Goal: Task Accomplishment & Management: Complete application form

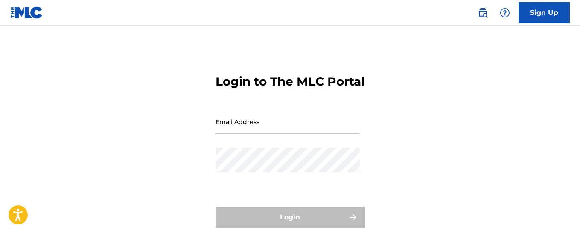
click at [292, 134] on input "Email Address" at bounding box center [287, 122] width 144 height 24
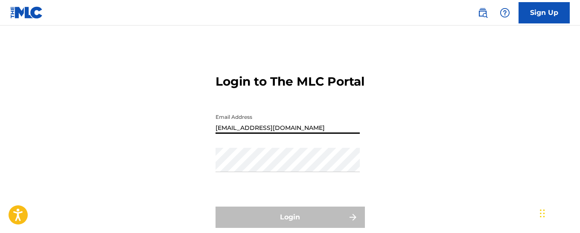
type input "[EMAIL_ADDRESS][DOMAIN_NAME]"
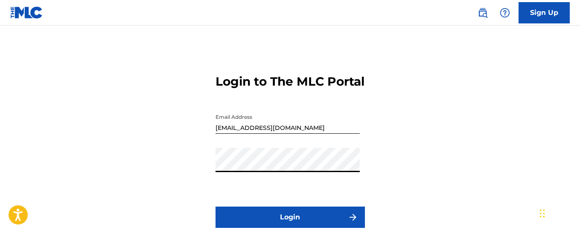
scroll to position [82, 0]
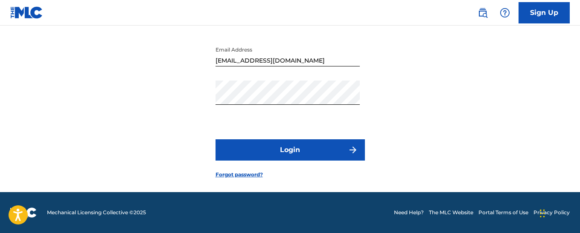
click at [303, 154] on button "Login" at bounding box center [289, 150] width 149 height 21
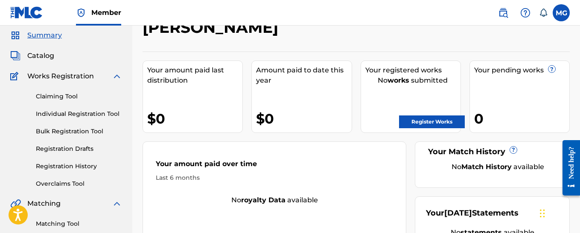
scroll to position [43, 0]
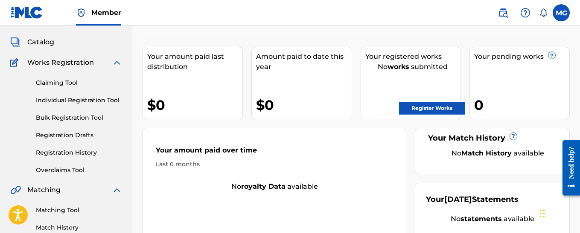
drag, startPoint x: 69, startPoint y: 84, endPoint x: 77, endPoint y: 84, distance: 7.7
click at [69, 84] on link "Claiming Tool" at bounding box center [79, 82] width 86 height 9
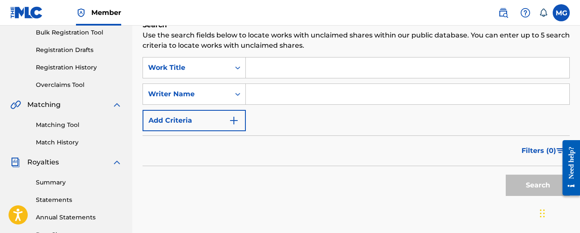
scroll to position [43, 0]
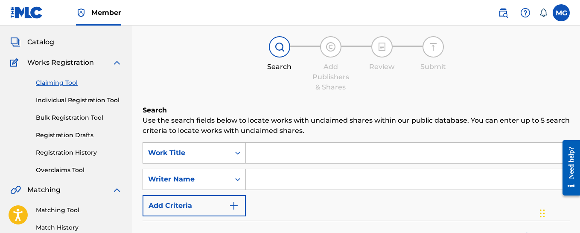
click at [310, 154] on input "Search Form" at bounding box center [407, 153] width 323 height 20
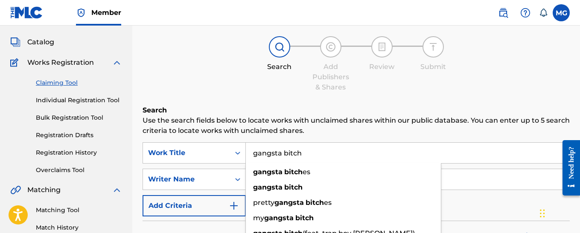
type input "gangsta bitch"
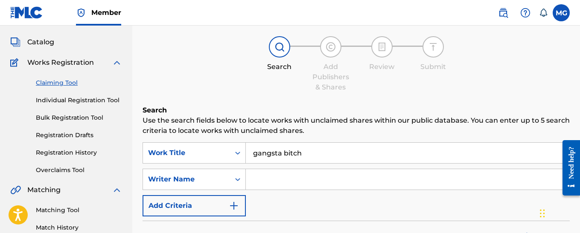
click at [265, 176] on input "Search Form" at bounding box center [407, 179] width 323 height 20
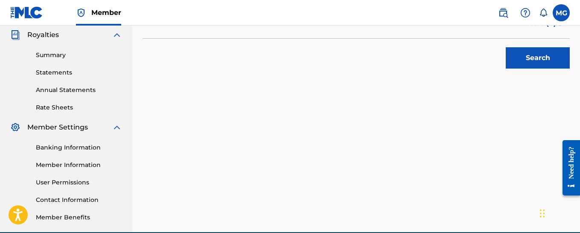
scroll to position [256, 0]
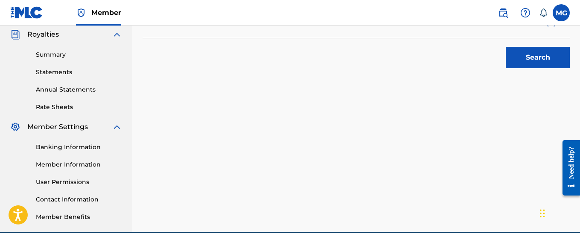
click at [510, 58] on button "Search" at bounding box center [538, 57] width 64 height 21
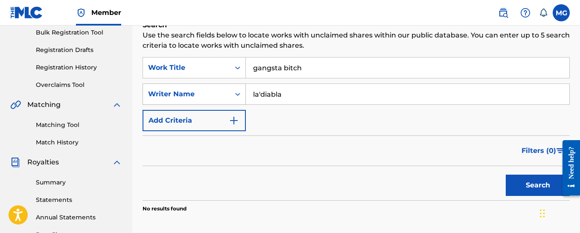
drag, startPoint x: 298, startPoint y: 93, endPoint x: 240, endPoint y: 95, distance: 57.6
click at [240, 95] on div "SearchWithCriteria55783cc0-34c7-487d-a7c3-ea6a21b00c2d Writer Name la'diabla" at bounding box center [355, 94] width 427 height 21
type input "[PERSON_NAME]"
click at [522, 186] on button "Search" at bounding box center [538, 185] width 64 height 21
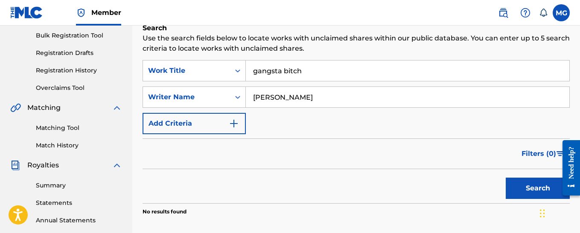
scroll to position [0, 0]
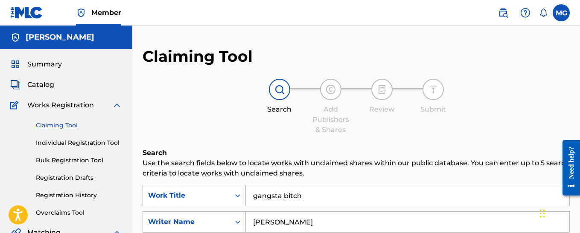
click at [330, 96] on div at bounding box center [330, 89] width 21 height 21
click at [385, 92] on img at bounding box center [382, 89] width 10 height 10
click at [439, 91] on div at bounding box center [432, 89] width 21 height 21
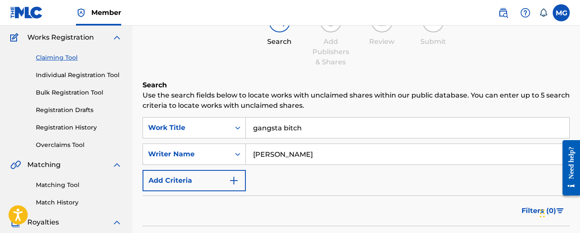
scroll to position [128, 0]
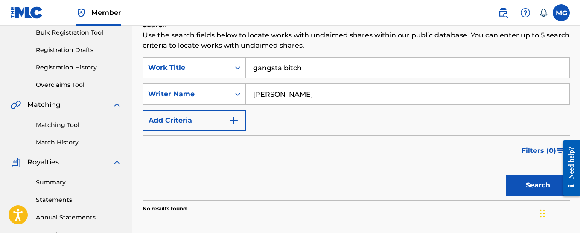
click at [225, 125] on button "Add Criteria" at bounding box center [193, 120] width 103 height 21
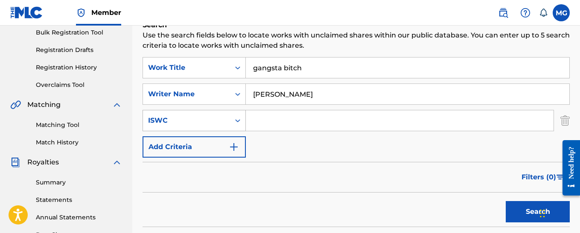
click at [186, 119] on div "ISWC" at bounding box center [186, 121] width 77 height 10
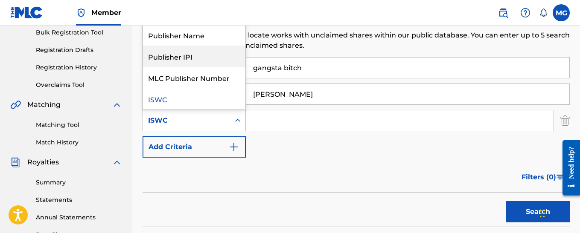
click at [182, 55] on div "Publisher IPI" at bounding box center [194, 56] width 102 height 21
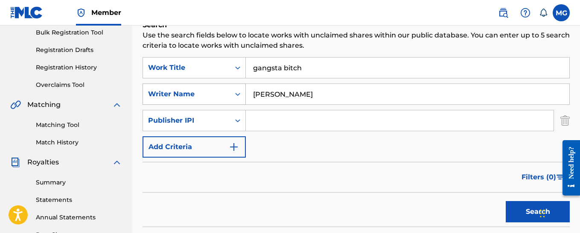
drag, startPoint x: 302, startPoint y: 96, endPoint x: 243, endPoint y: 85, distance: 59.8
click at [243, 93] on div "SearchWithCriteria55783cc0-34c7-487d-a7c3-ea6a21b00c2d Writer Name [PERSON_NAME]" at bounding box center [355, 94] width 427 height 21
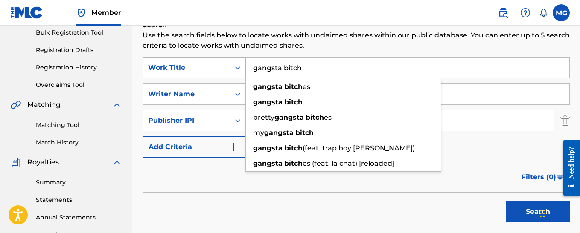
drag, startPoint x: 340, startPoint y: 72, endPoint x: 236, endPoint y: 58, distance: 105.5
click at [238, 58] on div "SearchWithCriteriad549f12d-a950-4828-82b6-c459a9446503 Work Title gangsta bitch…" at bounding box center [355, 67] width 427 height 21
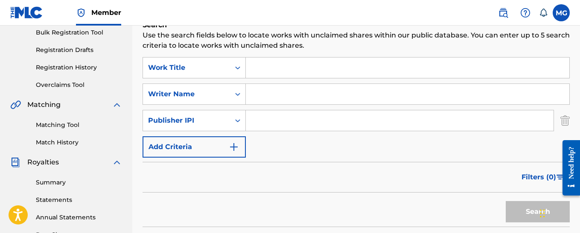
click at [252, 96] on input "Search Form" at bounding box center [407, 94] width 323 height 20
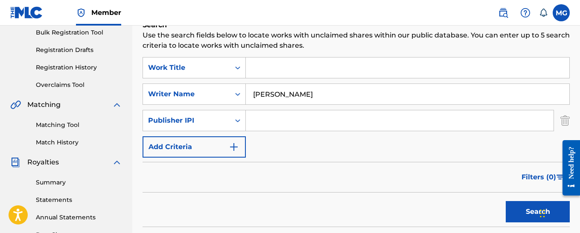
type input "[PERSON_NAME]"
click at [531, 209] on button "Search" at bounding box center [538, 211] width 64 height 21
drag, startPoint x: 327, startPoint y: 99, endPoint x: 218, endPoint y: 53, distance: 118.0
click at [233, 78] on div "SearchWithCriteriad549f12d-a950-4828-82b6-c459a9446503 Work Title SearchWithCri…" at bounding box center [355, 107] width 427 height 101
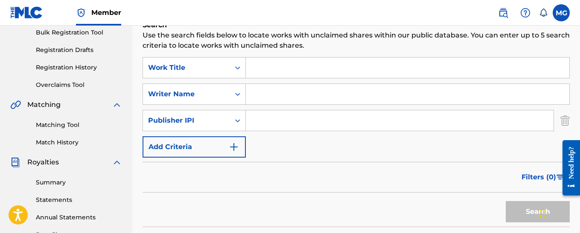
click at [293, 121] on input "Search Form" at bounding box center [400, 120] width 308 height 20
paste input "01167148350"
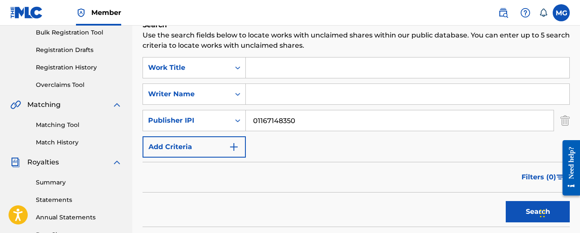
click at [519, 204] on button "Search" at bounding box center [538, 211] width 64 height 21
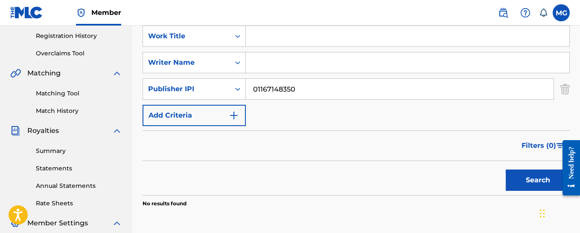
scroll to position [125, 0]
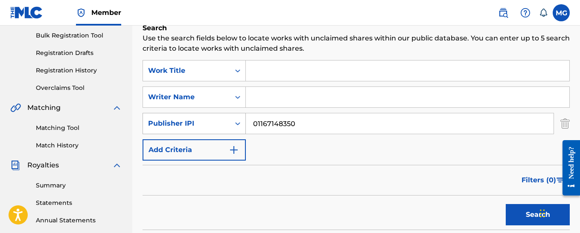
drag, startPoint x: 267, startPoint y: 127, endPoint x: 232, endPoint y: 125, distance: 35.0
click at [232, 125] on div "SearchWithCriteria34641b90-ab91-454c-a0c4-759bc3e1d242 Publisher IPI 01167148350" at bounding box center [355, 123] width 427 height 21
paste input "448"
type input "01167148448"
click at [515, 215] on button "Search" at bounding box center [538, 214] width 64 height 21
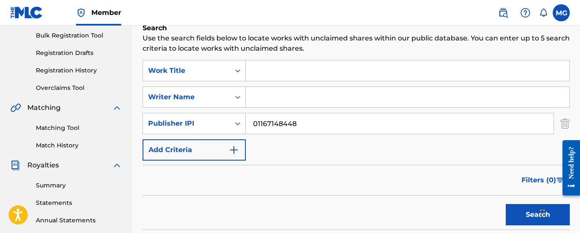
click at [524, 215] on button "Search" at bounding box center [538, 214] width 64 height 21
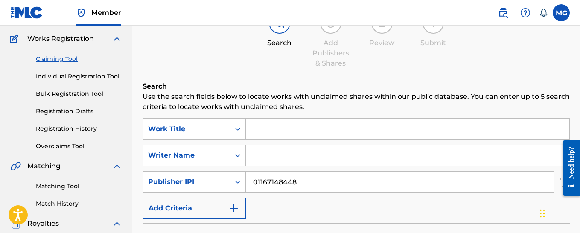
scroll to position [40, 0]
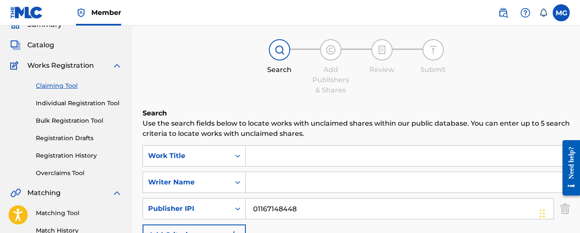
click at [64, 105] on link "Individual Registration Tool" at bounding box center [79, 103] width 86 height 9
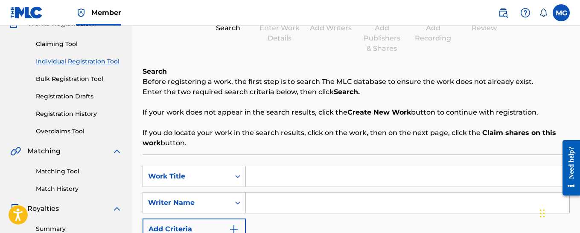
scroll to position [43, 0]
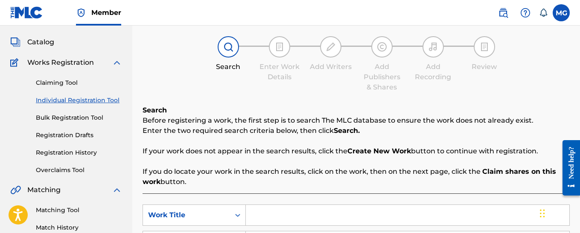
drag, startPoint x: 375, startPoint y: 147, endPoint x: 366, endPoint y: 151, distance: 9.7
click at [375, 148] on strong "Create New Work" at bounding box center [379, 151] width 64 height 8
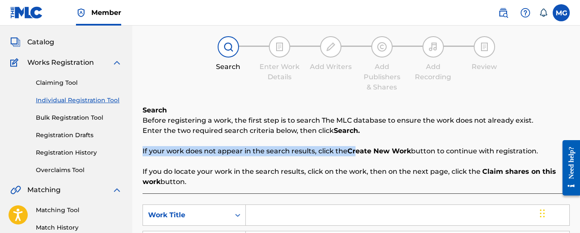
drag, startPoint x: 354, startPoint y: 151, endPoint x: 409, endPoint y: 161, distance: 56.4
click at [409, 161] on div "Search Before registering a work, the first step is to search The MLC database …" at bounding box center [355, 146] width 427 height 82
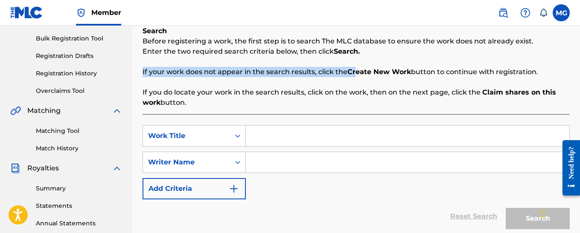
scroll to position [124, 0]
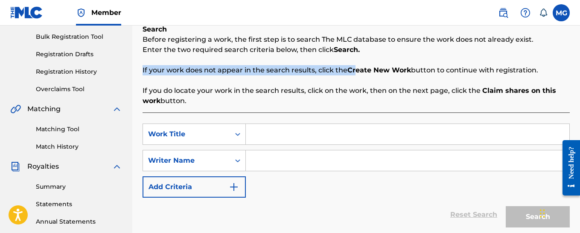
drag, startPoint x: 293, startPoint y: 87, endPoint x: 414, endPoint y: 98, distance: 121.2
click at [414, 98] on p "If you do locate your work in the search results, click on the work, then on th…" at bounding box center [355, 96] width 427 height 20
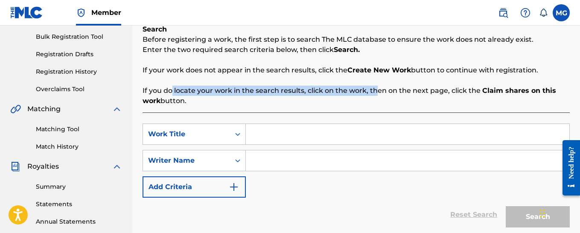
drag, startPoint x: 172, startPoint y: 91, endPoint x: 378, endPoint y: 94, distance: 206.1
click at [378, 94] on p "If you do locate your work in the search results, click on the work, then on th…" at bounding box center [355, 96] width 427 height 20
click at [378, 95] on p "If you do locate your work in the search results, click on the work, then on th…" at bounding box center [355, 96] width 427 height 20
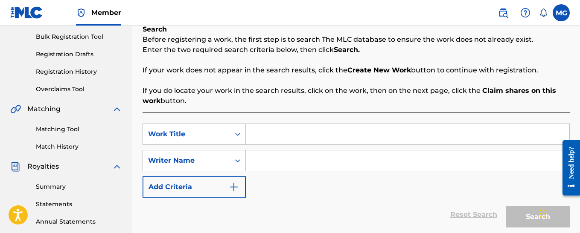
click at [376, 98] on p "If you do locate your work in the search results, click on the work, then on th…" at bounding box center [355, 96] width 427 height 20
click at [343, 70] on p "If your work does not appear in the search results, click the Create New Work b…" at bounding box center [355, 70] width 427 height 10
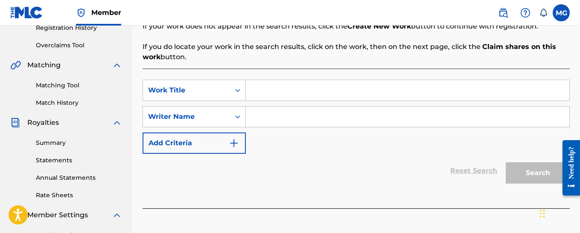
scroll to position [82, 0]
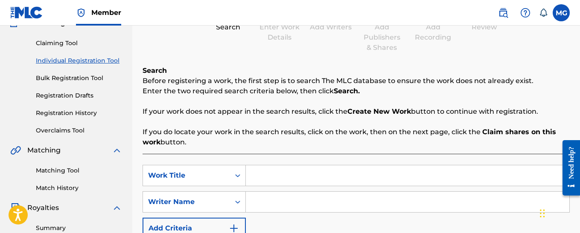
click at [87, 77] on link "Bulk Registration Tool" at bounding box center [79, 78] width 86 height 9
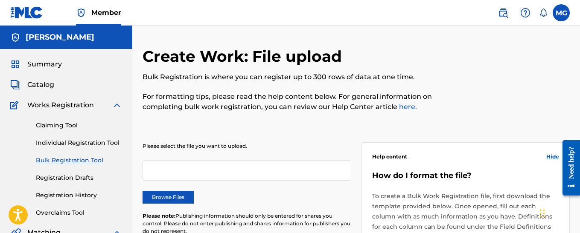
click at [150, 145] on p "Please select the file you want to upload." at bounding box center [246, 146] width 209 height 8
click at [155, 170] on div at bounding box center [246, 170] width 209 height 20
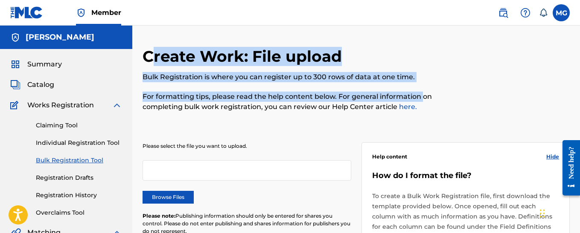
drag, startPoint x: 169, startPoint y: 60, endPoint x: 422, endPoint y: 95, distance: 255.3
click at [422, 95] on div "Create Work: File upload Bulk Registration is where you can register up to 300 …" at bounding box center [306, 84] width 329 height 75
click at [422, 95] on p "For formatting tips, please read the help content below. For general informatio…" at bounding box center [306, 102] width 329 height 20
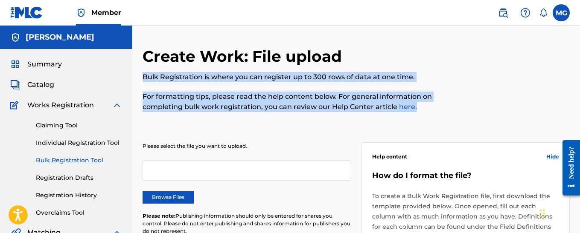
drag, startPoint x: 140, startPoint y: 75, endPoint x: 503, endPoint y: 91, distance: 364.3
click at [493, 97] on div at bounding box center [520, 84] width 98 height 75
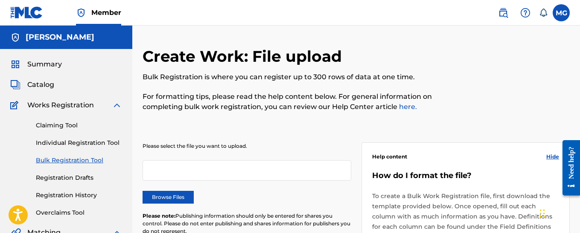
click at [159, 198] on label "Browse Files" at bounding box center [167, 197] width 51 height 13
click at [0, 0] on input "Browse Files" at bounding box center [0, 0] width 0 height 0
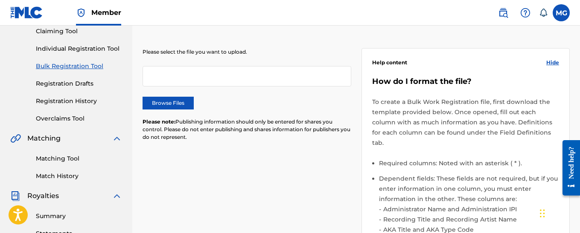
scroll to position [43, 0]
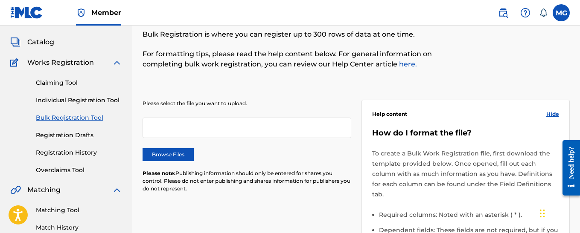
click at [63, 81] on link "Claiming Tool" at bounding box center [79, 82] width 86 height 9
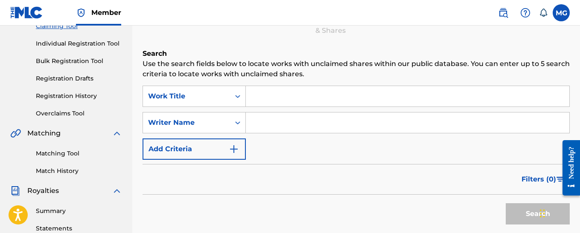
scroll to position [85, 0]
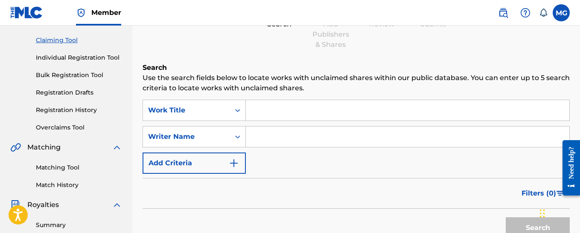
click at [87, 57] on link "Individual Registration Tool" at bounding box center [79, 57] width 86 height 9
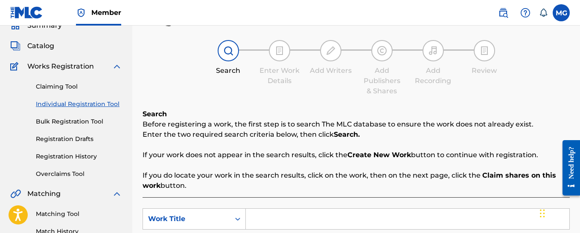
scroll to position [85, 0]
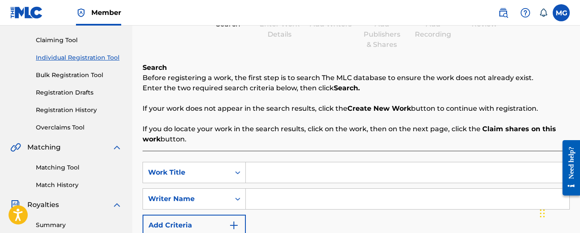
click at [487, 128] on strong "Claim shares on this work" at bounding box center [348, 134] width 413 height 18
drag, startPoint x: 352, startPoint y: 108, endPoint x: 377, endPoint y: 108, distance: 24.7
click at [381, 109] on strong "Create New Work" at bounding box center [379, 109] width 64 height 8
click at [377, 108] on strong "Create New Work" at bounding box center [379, 109] width 64 height 8
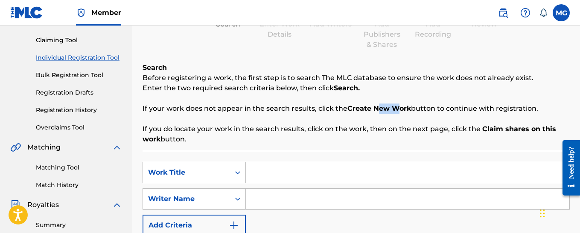
click at [377, 108] on strong "Create New Work" at bounding box center [379, 109] width 64 height 8
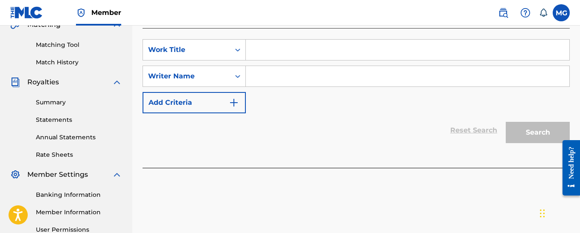
scroll to position [213, 0]
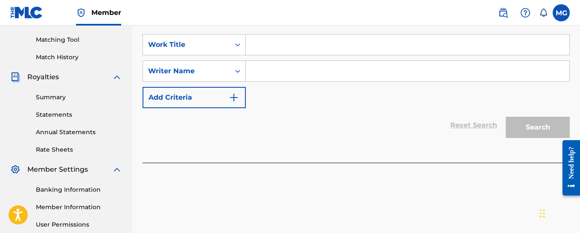
click at [290, 68] on input "Search Form" at bounding box center [407, 71] width 323 height 20
drag, startPoint x: 273, startPoint y: 44, endPoint x: 288, endPoint y: 70, distance: 29.2
click at [273, 45] on input "Search Form" at bounding box center [407, 45] width 323 height 20
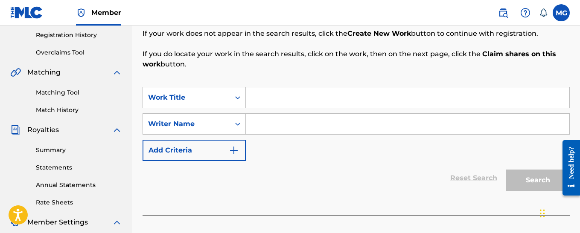
scroll to position [128, 0]
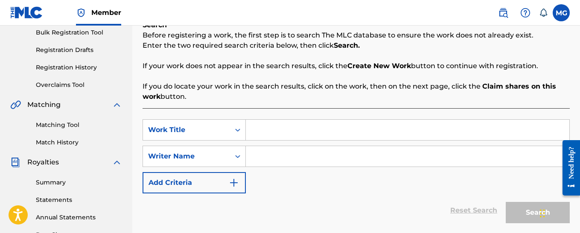
click at [287, 130] on input "Search Form" at bounding box center [407, 130] width 323 height 20
click at [269, 152] on input "Search Form" at bounding box center [407, 156] width 323 height 20
type input "diabla"
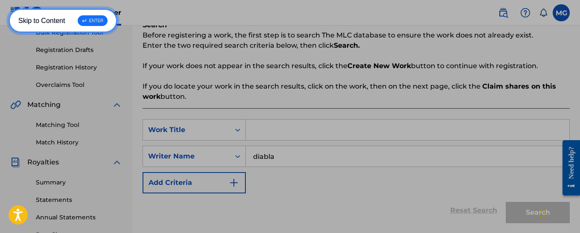
click at [84, 28] on div "↵ ENTER" at bounding box center [86, 33] width 30 height 11
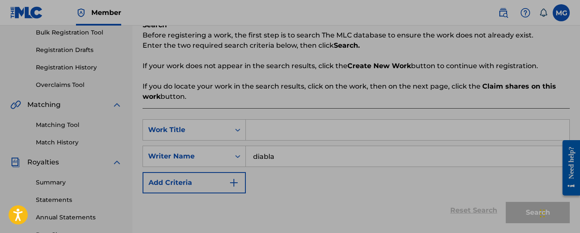
click at [0, 0] on div "Accessibility Adjustments" at bounding box center [0, 0] width 0 height 0
click at [445, 147] on input "diabla" at bounding box center [407, 156] width 323 height 20
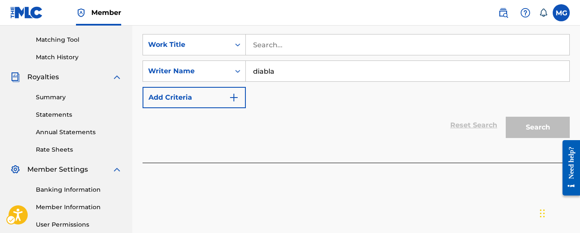
drag, startPoint x: 560, startPoint y: 128, endPoint x: 554, endPoint y: 130, distance: 5.8
click at [554, 130] on div "Register Work Search Enter Work Details Add Writers Add Publishers & Shares Add…" at bounding box center [355, 3] width 427 height 338
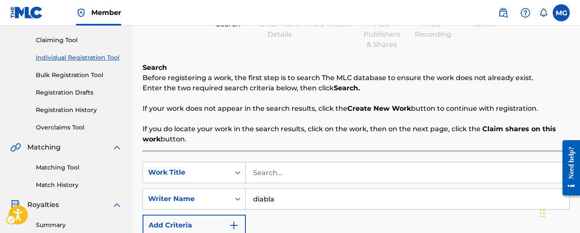
click at [270, 159] on div "SearchWithCriteria8a450bfa-682a-47b0-8ab1-06e0674caa87 Work Title SearchWithCri…" at bounding box center [355, 221] width 427 height 140
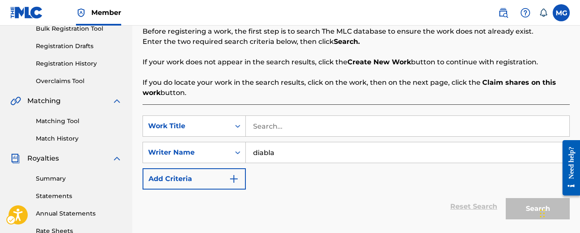
scroll to position [171, 0]
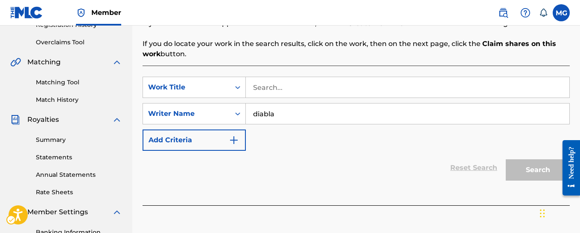
click at [203, 153] on div "Reset Search Search" at bounding box center [355, 168] width 427 height 34
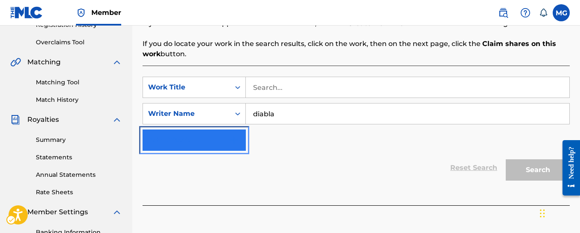
click at [198, 137] on button "Add Criteria" at bounding box center [193, 140] width 103 height 21
click at [236, 138] on img "Search Form" at bounding box center [234, 140] width 10 height 10
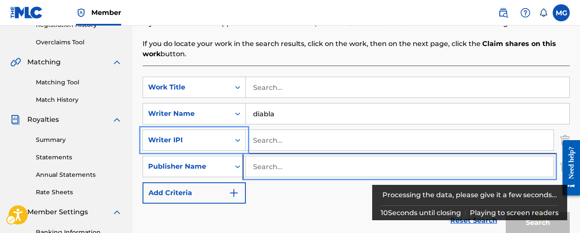
click at [257, 163] on input "Search..." at bounding box center [400, 167] width 308 height 20
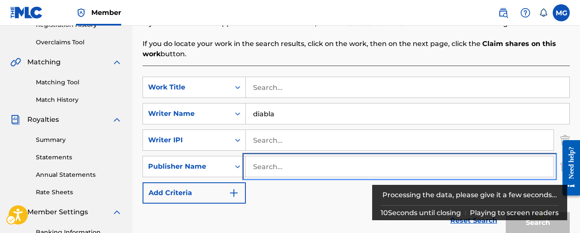
paste input "01167148448"
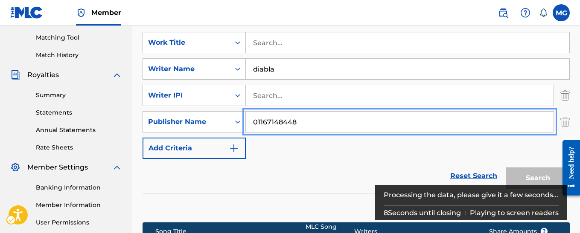
scroll to position [256, 0]
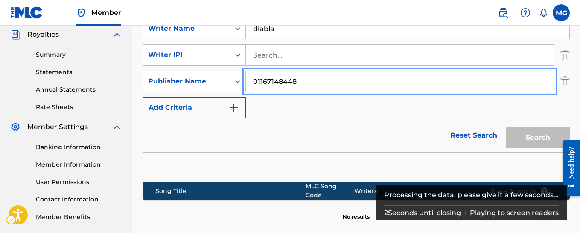
type input "01167148448"
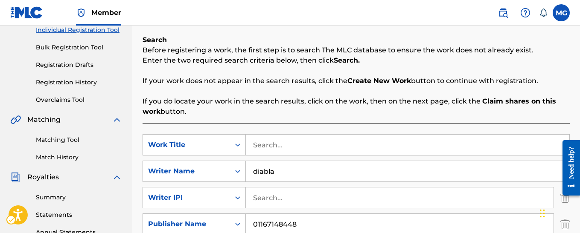
scroll to position [344, 0]
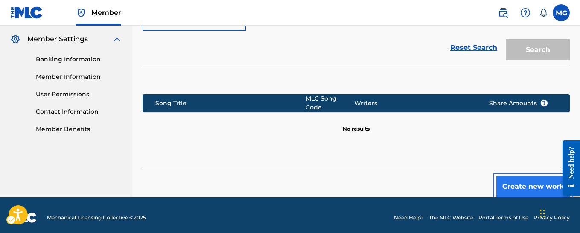
click at [518, 180] on button "Create new work" at bounding box center [532, 186] width 73 height 21
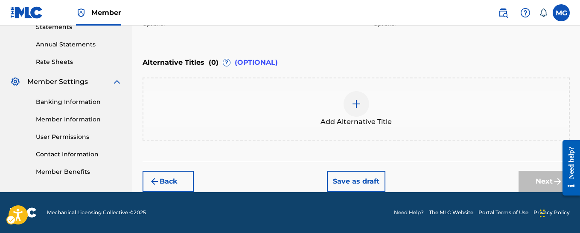
scroll to position [131, 0]
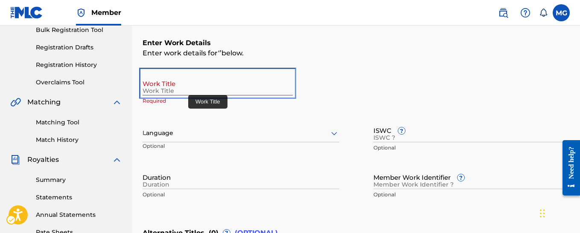
click at [179, 90] on input "Work Title" at bounding box center [217, 83] width 150 height 24
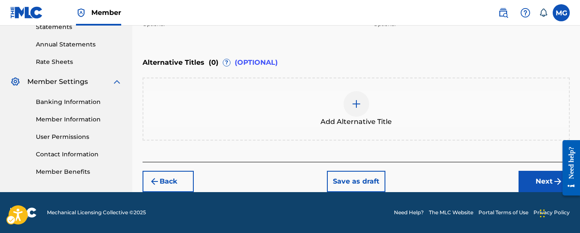
scroll to position [173, 0]
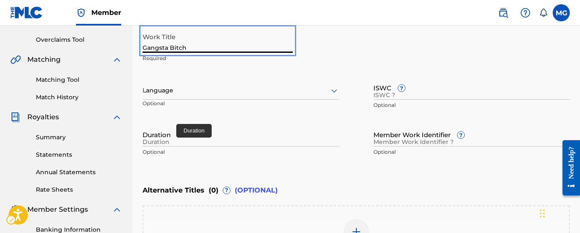
type input "Gangsta Bitch"
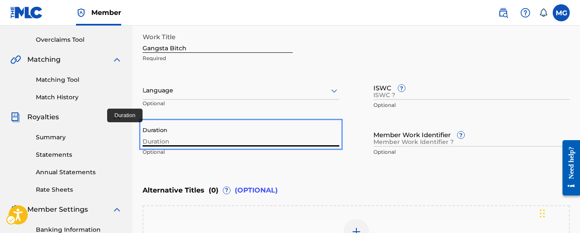
click at [168, 135] on input "Duration" at bounding box center [240, 134] width 197 height 24
type input "03:50"
click at [218, 96] on div "Language" at bounding box center [240, 91] width 197 height 18
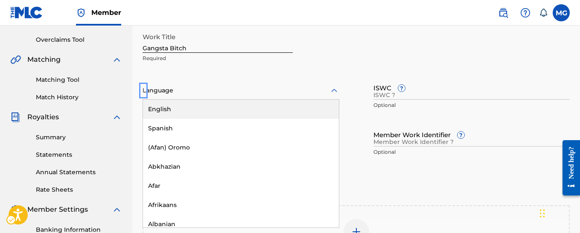
click at [171, 114] on div "English" at bounding box center [241, 109] width 196 height 19
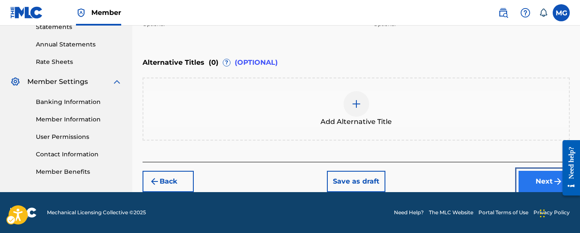
click at [529, 176] on button "Next" at bounding box center [543, 181] width 51 height 21
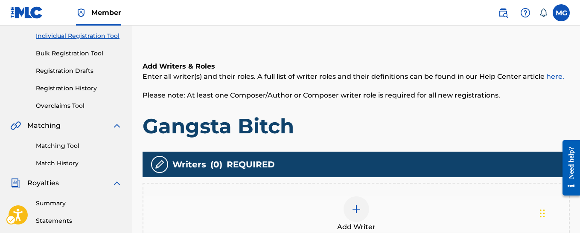
scroll to position [209, 0]
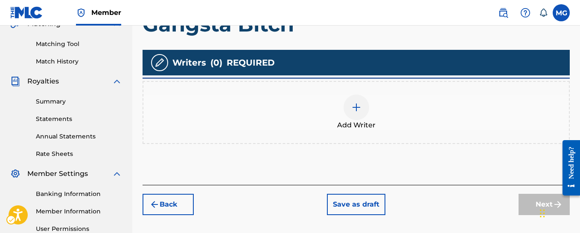
click at [349, 107] on div at bounding box center [356, 108] width 26 height 26
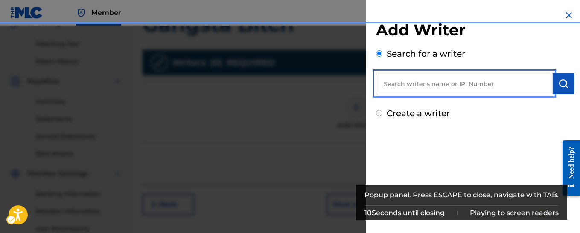
click at [405, 80] on input "Search writer's name or IPI Number" at bounding box center [464, 83] width 177 height 21
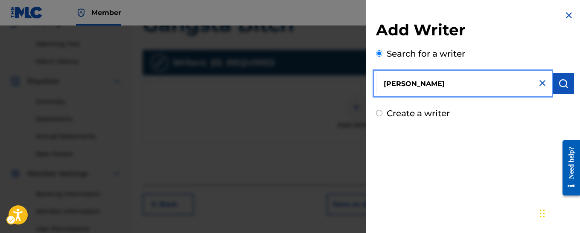
type input "[PERSON_NAME]"
click at [558, 83] on img "Popup" at bounding box center [563, 83] width 10 height 10
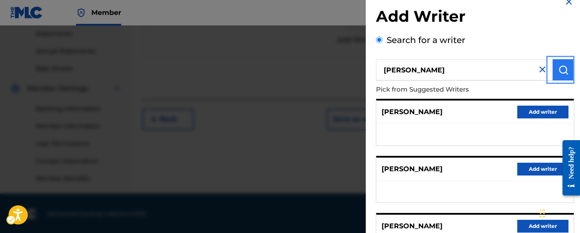
scroll to position [0, 0]
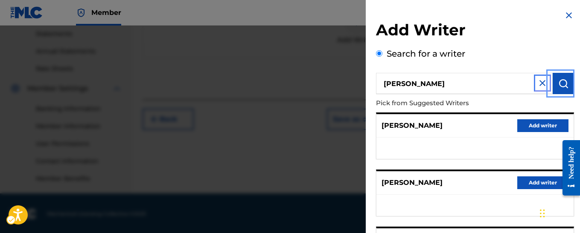
click at [540, 86] on img "Popup" at bounding box center [542, 83] width 10 height 10
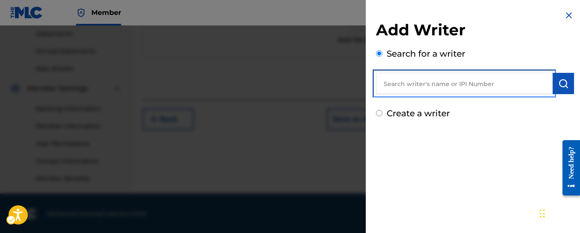
click at [398, 88] on input "Search writer's name or IPI Number" at bounding box center [464, 83] width 177 height 21
paste input "01167148350"
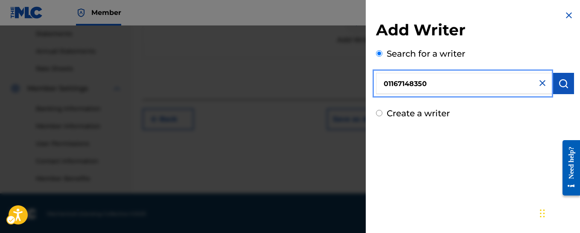
type input "01167148350"
click at [564, 89] on button "Popup" at bounding box center [562, 83] width 21 height 21
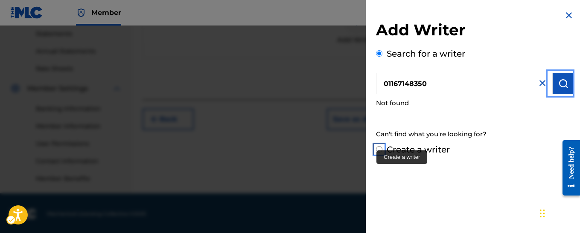
click at [378, 149] on input "Create a writer" at bounding box center [379, 149] width 6 height 6
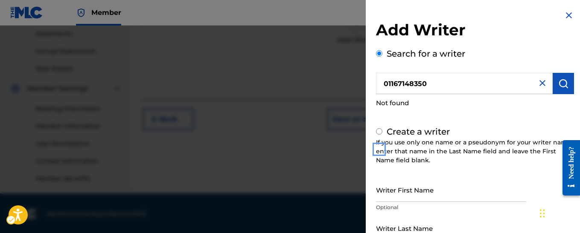
radio input "false"
radio input "true"
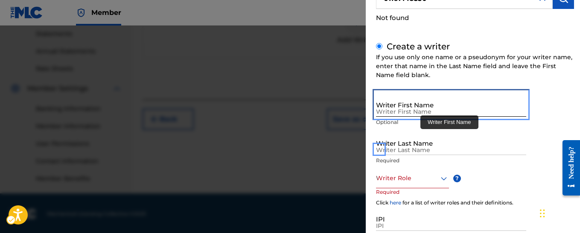
click at [413, 102] on input "Writer First Name" at bounding box center [451, 105] width 150 height 24
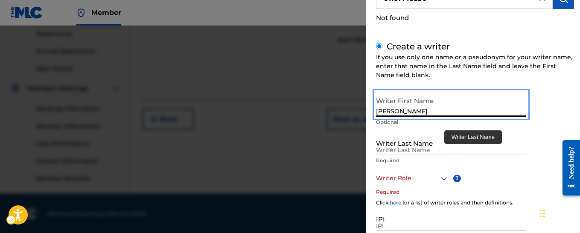
type input "[PERSON_NAME]"
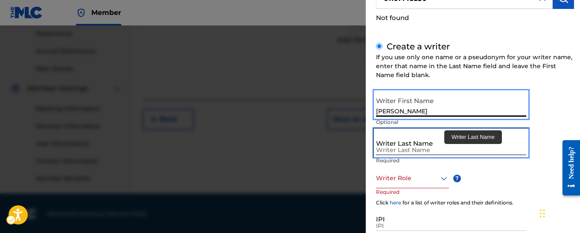
click at [420, 152] on input "Writer Last Name" at bounding box center [451, 143] width 150 height 24
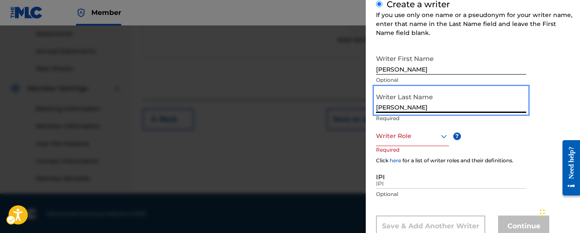
scroll to position [128, 0]
type input "[PERSON_NAME]"
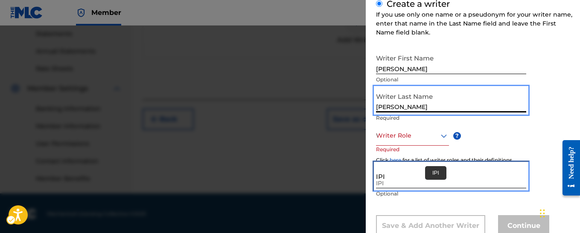
click at [405, 180] on input "IPI" at bounding box center [451, 176] width 150 height 24
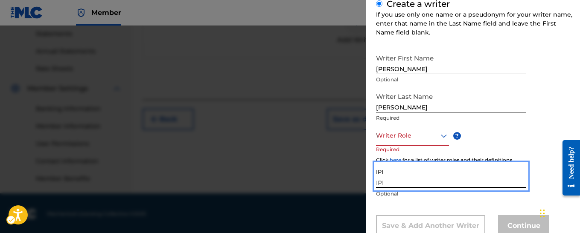
paste input "01167148350"
type input "01167148350"
click at [403, 141] on div "Writer Role" at bounding box center [412, 136] width 73 height 19
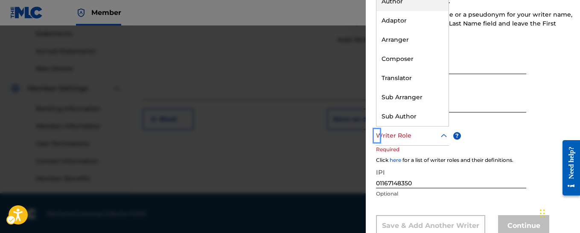
scroll to position [0, 0]
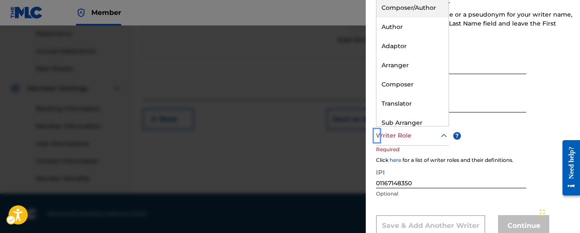
click at [422, 3] on div "Composer/Author" at bounding box center [412, 7] width 72 height 19
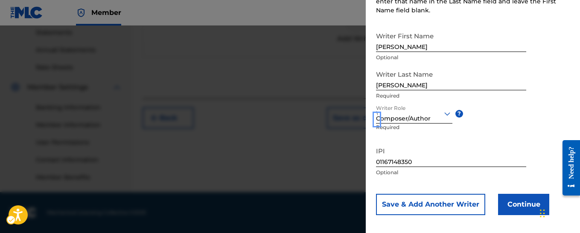
scroll to position [155, 0]
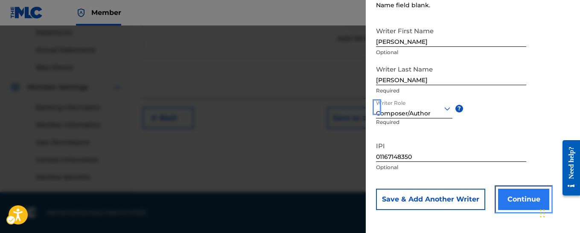
click at [520, 203] on button "Continue" at bounding box center [523, 199] width 51 height 21
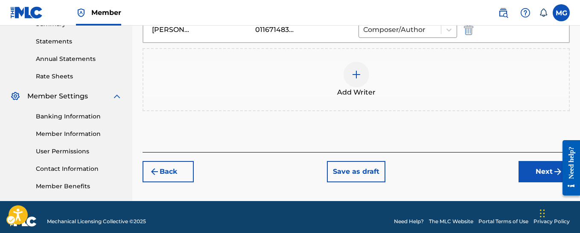
scroll to position [210, 0]
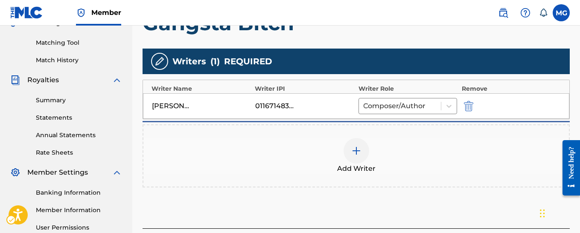
click at [352, 150] on img at bounding box center [356, 151] width 10 height 10
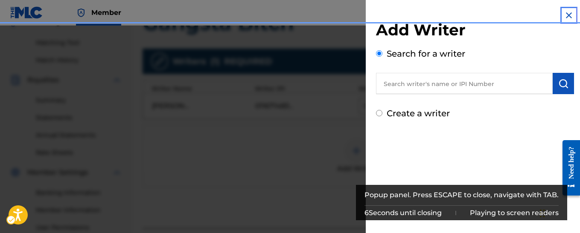
click at [565, 17] on img "Popup" at bounding box center [569, 15] width 10 height 10
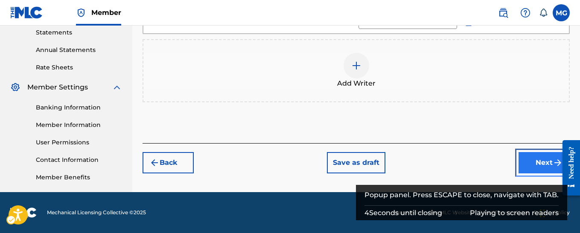
click at [526, 163] on button "Next" at bounding box center [543, 162] width 51 height 21
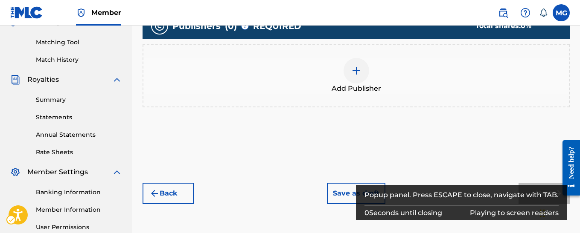
scroll to position [166, 0]
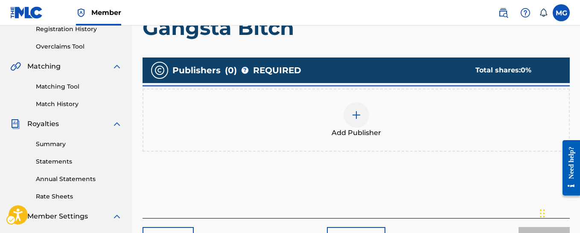
click at [359, 116] on img at bounding box center [356, 115] width 10 height 10
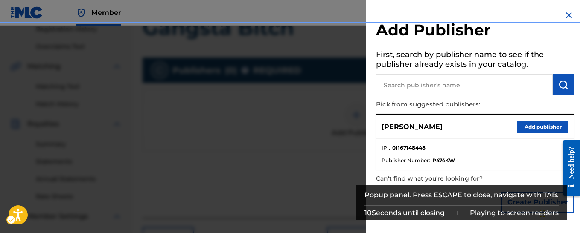
click at [402, 145] on strong "01167148448" at bounding box center [408, 148] width 33 height 8
click at [523, 130] on button "Add publisher" at bounding box center [542, 127] width 51 height 13
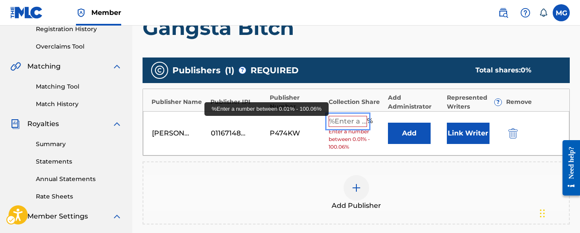
click at [340, 119] on input "%Enter a number between 0.01% - 100.06%" at bounding box center [347, 121] width 38 height 11
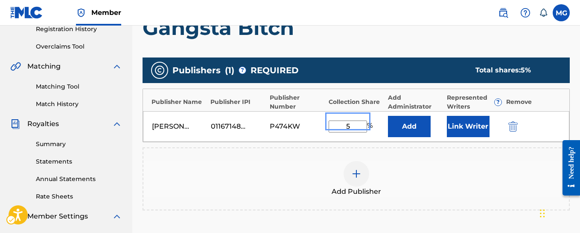
type input "5"
click at [461, 127] on button "Link Writer" at bounding box center [468, 126] width 43 height 21
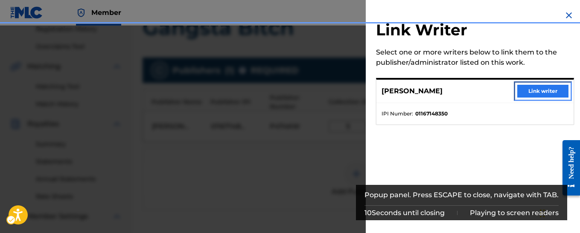
click at [536, 90] on button "Link writer" at bounding box center [542, 91] width 51 height 13
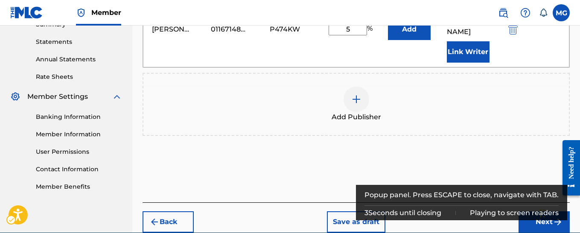
scroll to position [306, 0]
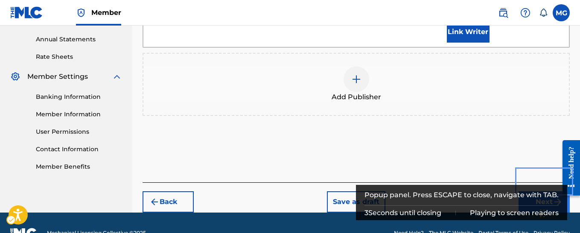
click at [542, 192] on button "Next" at bounding box center [543, 202] width 51 height 21
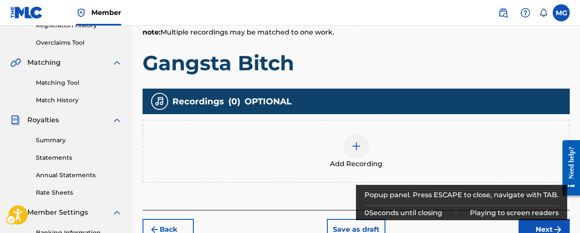
scroll to position [166, 0]
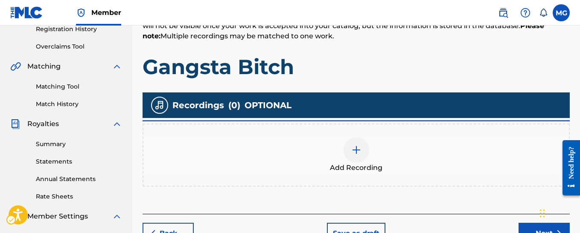
click at [355, 156] on div at bounding box center [356, 150] width 26 height 26
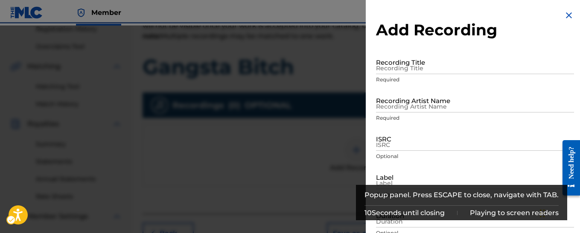
scroll to position [296, 0]
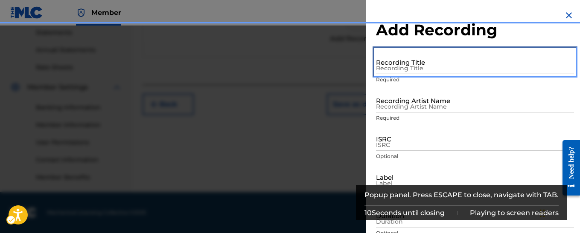
click at [437, 66] on input "Recording Title" at bounding box center [475, 62] width 198 height 24
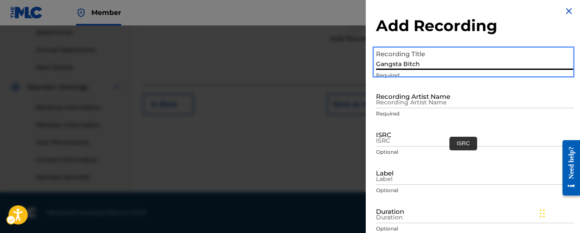
scroll to position [0, 0]
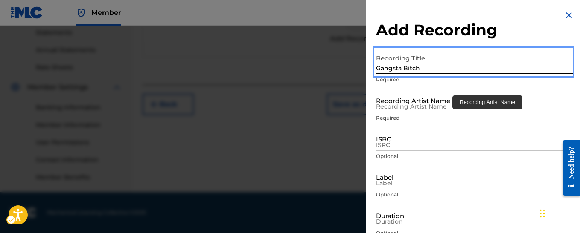
type input "Gangsta Bitch"
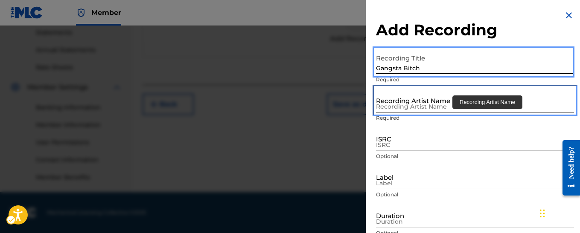
click at [430, 105] on input "Recording Artist Name" at bounding box center [475, 100] width 198 height 24
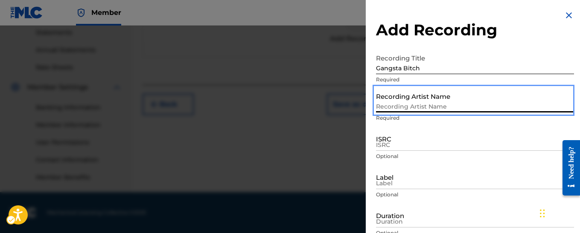
click at [430, 105] on input "Recording Artist Name" at bounding box center [475, 100] width 198 height 24
type input "la'diabla"
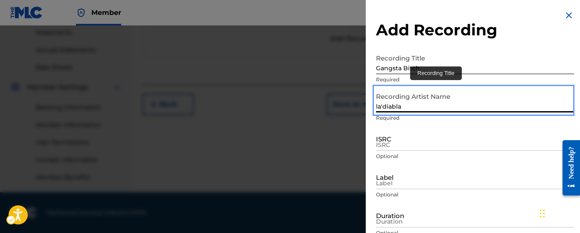
scroll to position [78, 0]
